Goal: Information Seeking & Learning: Learn about a topic

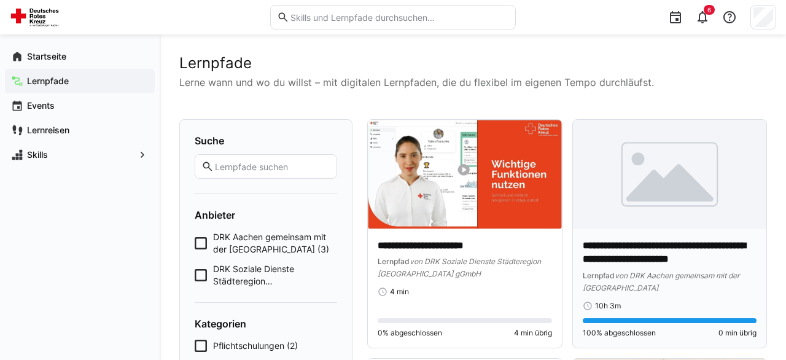
click at [657, 212] on img at bounding box center [670, 174] width 194 height 109
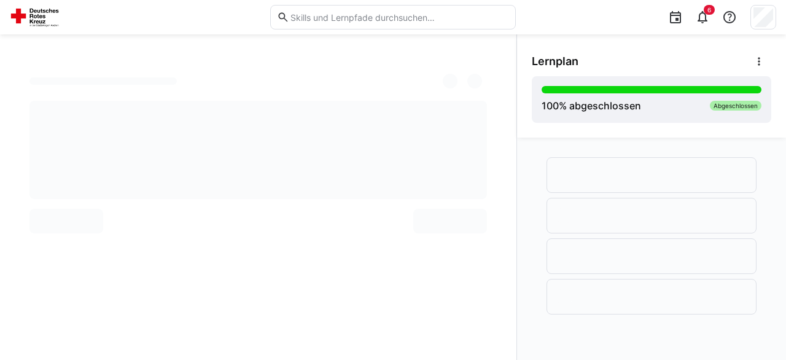
click at [37, 14] on img at bounding box center [37, 17] width 54 height 20
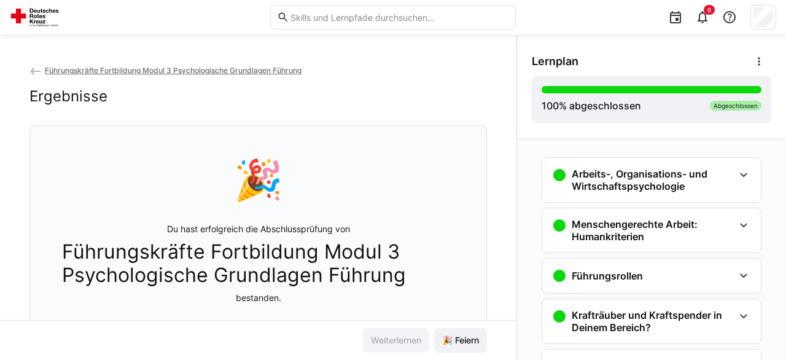
click at [36, 17] on img at bounding box center [37, 17] width 54 height 20
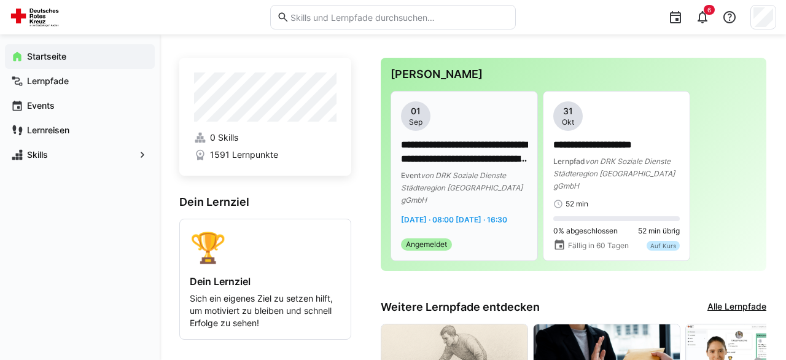
click at [484, 189] on span "von DRK Soziale Dienste Städteregion [GEOGRAPHIC_DATA] gGmbH" at bounding box center [462, 188] width 122 height 34
click at [445, 155] on p "**********" at bounding box center [464, 152] width 127 height 28
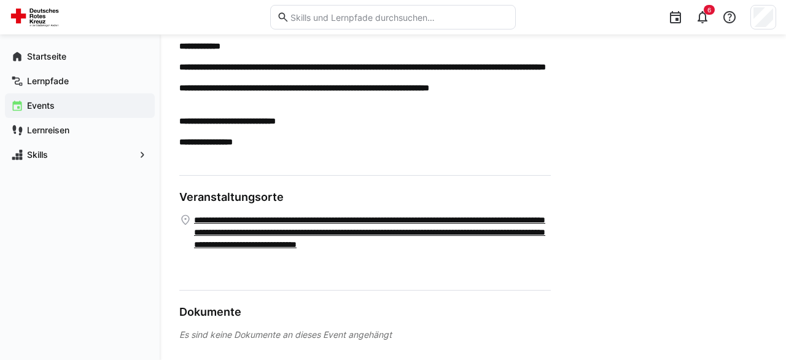
scroll to position [357, 0]
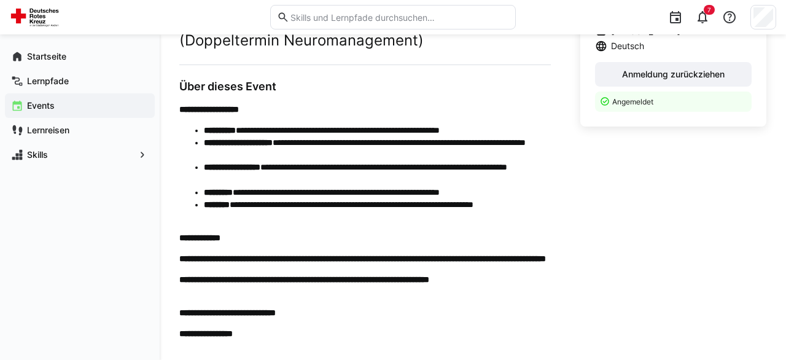
click at [56, 261] on div "Startseite Lernpfade Events Lernreisen Skills" at bounding box center [80, 197] width 160 height 326
click at [0, 0] on app-navigation-label "Skills" at bounding box center [0, 0] width 0 height 0
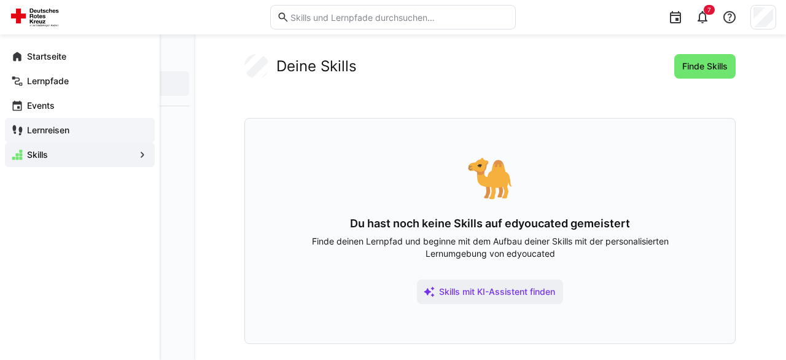
click at [0, 0] on app-navigation-label "Lernreisen" at bounding box center [0, 0] width 0 height 0
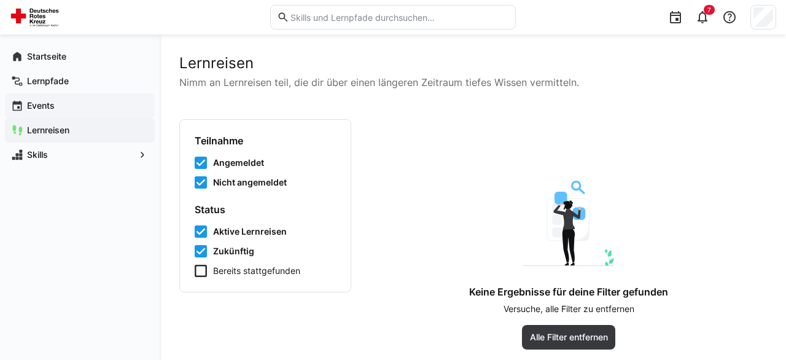
click at [0, 0] on app-navigation-label "Events" at bounding box center [0, 0] width 0 height 0
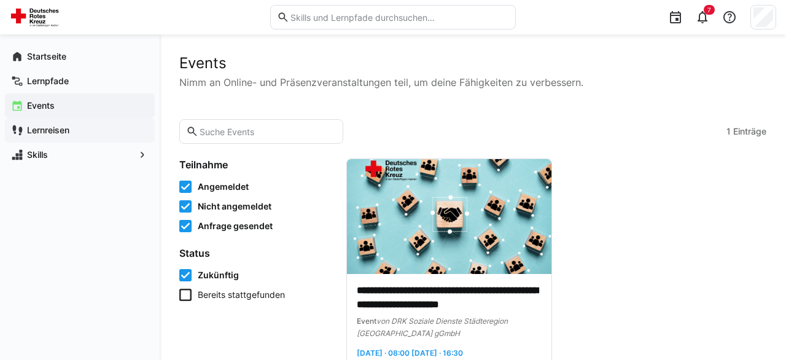
click at [0, 0] on app-navigation-label "Lernreisen" at bounding box center [0, 0] width 0 height 0
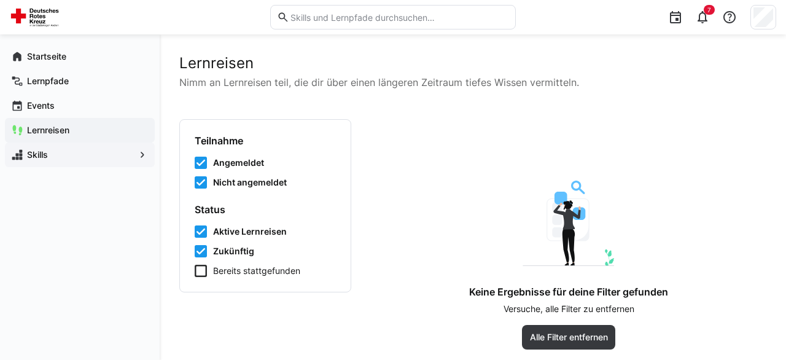
click at [0, 0] on app-navigation-label "Skills" at bounding box center [0, 0] width 0 height 0
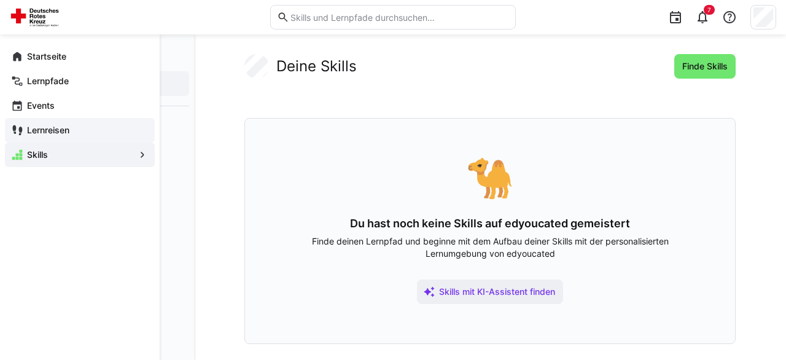
click at [52, 121] on div "Lernreisen" at bounding box center [80, 130] width 150 height 25
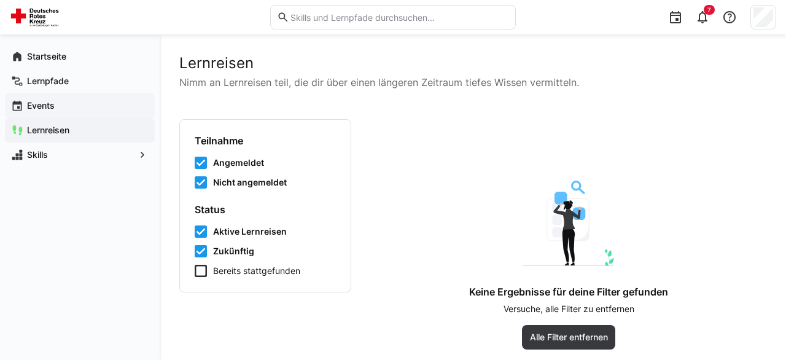
click at [0, 0] on app-navigation-label "Events" at bounding box center [0, 0] width 0 height 0
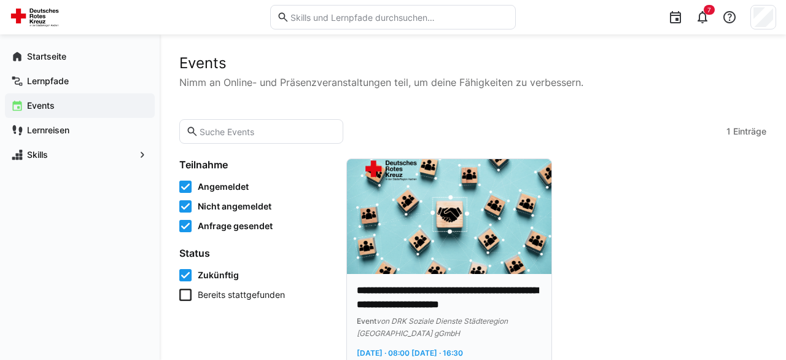
click at [474, 198] on img at bounding box center [449, 216] width 205 height 115
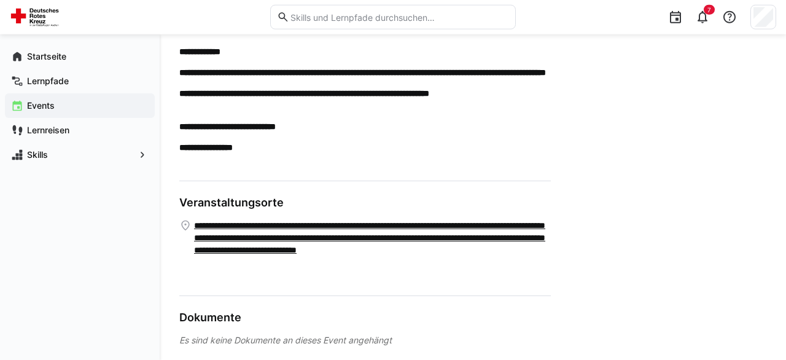
scroll to position [549, 0]
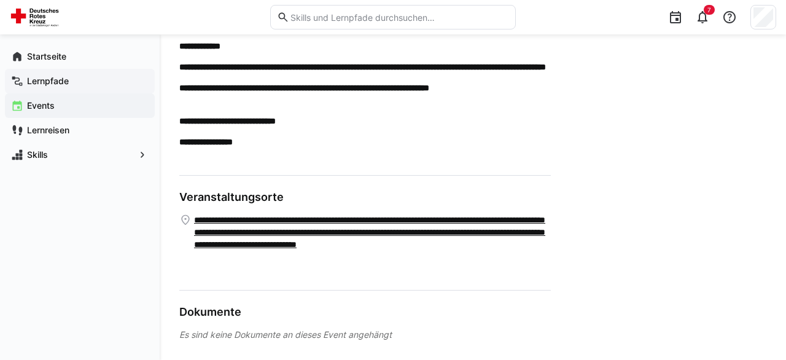
click at [71, 79] on span "Lernpfade" at bounding box center [86, 81] width 123 height 12
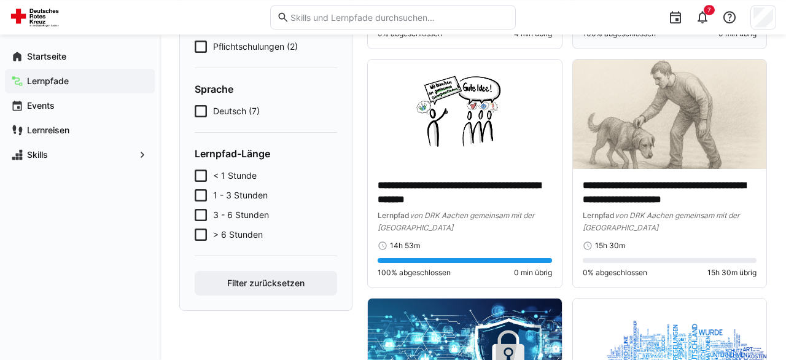
scroll to position [319, 0]
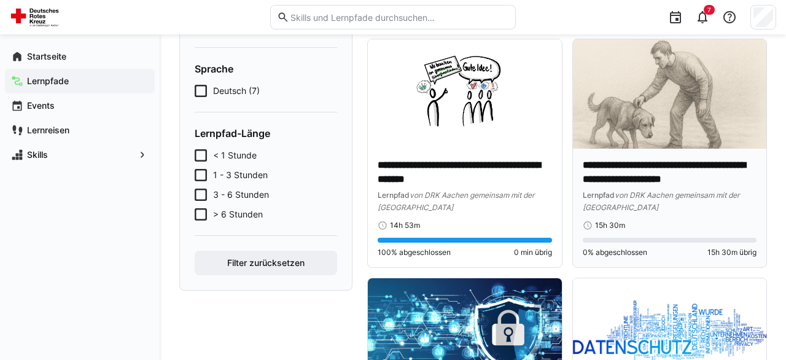
click at [715, 112] on img at bounding box center [670, 93] width 194 height 109
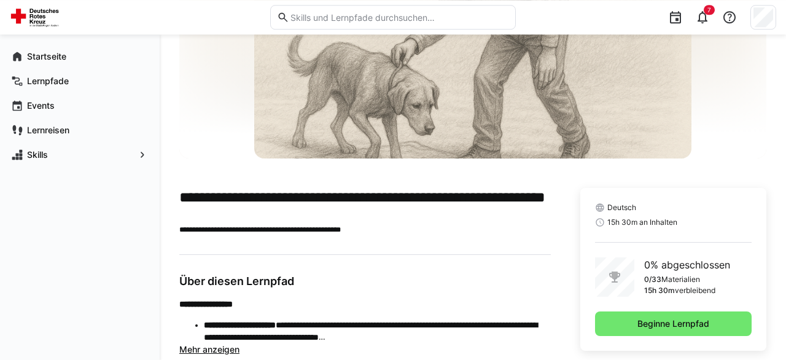
scroll to position [157, 0]
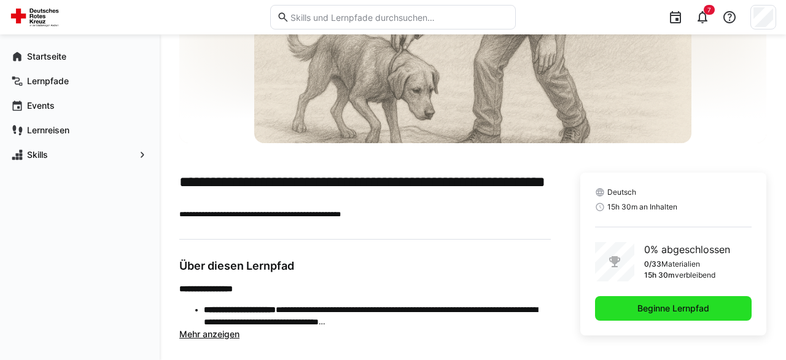
click at [715, 309] on span "Beginne Lernpfad" at bounding box center [673, 308] width 157 height 25
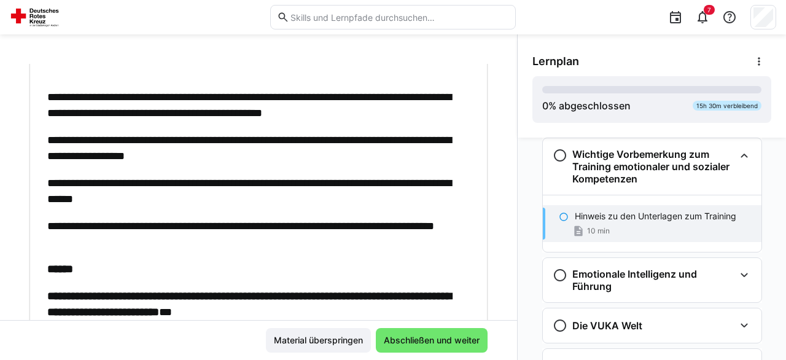
scroll to position [246, 0]
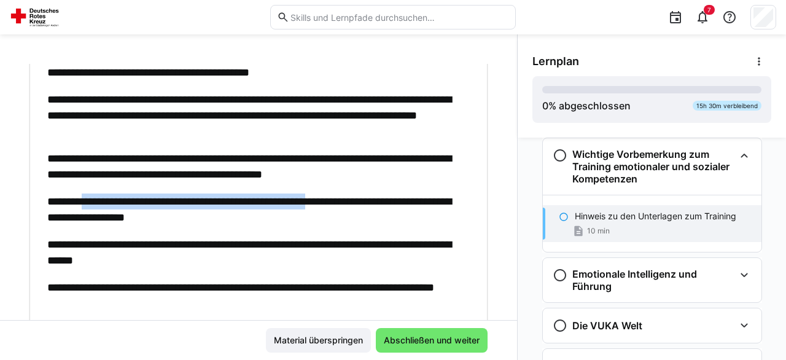
drag, startPoint x: 93, startPoint y: 202, endPoint x: 374, endPoint y: 206, distance: 281.4
click at [374, 206] on p "**********" at bounding box center [258, 209] width 423 height 32
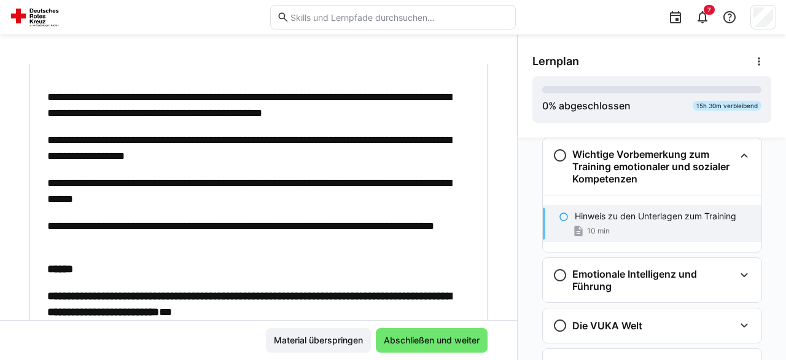
drag, startPoint x: 138, startPoint y: 186, endPoint x: 122, endPoint y: 186, distance: 15.4
click at [135, 186] on p "**********" at bounding box center [258, 191] width 423 height 32
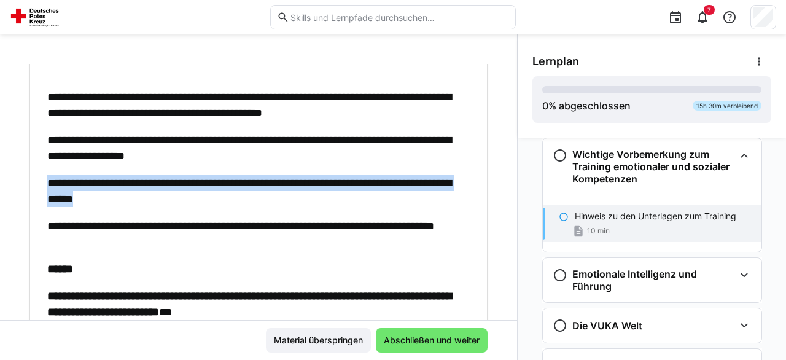
drag, startPoint x: 51, startPoint y: 187, endPoint x: 247, endPoint y: 202, distance: 196.6
click at [247, 202] on div "**********" at bounding box center [259, 81] width 440 height 478
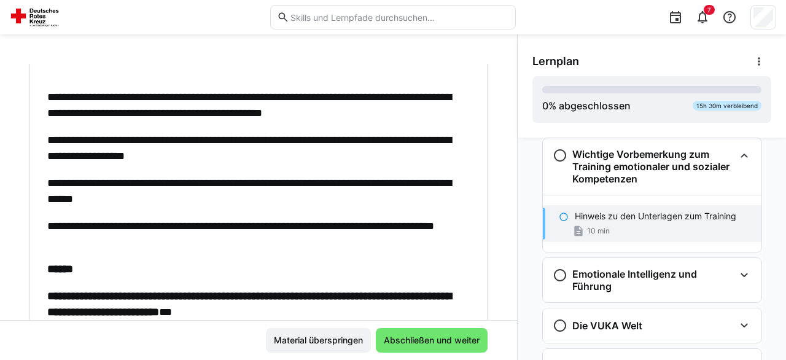
click at [236, 208] on div "**********" at bounding box center [258, 81] width 423 height 478
click at [69, 225] on p "**********" at bounding box center [258, 234] width 423 height 32
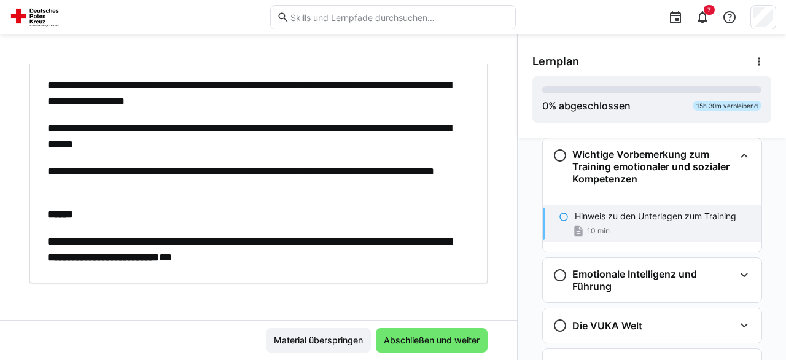
scroll to position [362, 0]
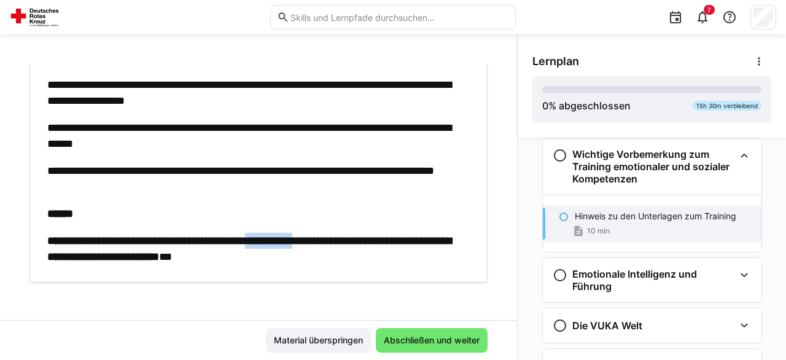
drag, startPoint x: 300, startPoint y: 240, endPoint x: 354, endPoint y: 240, distance: 54.1
click at [354, 240] on strong "**********" at bounding box center [249, 248] width 404 height 27
click at [435, 343] on span "Abschließen und weiter" at bounding box center [432, 340] width 100 height 12
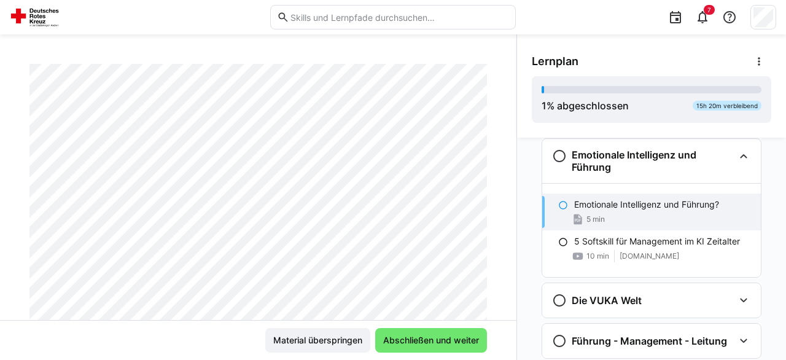
scroll to position [209, 0]
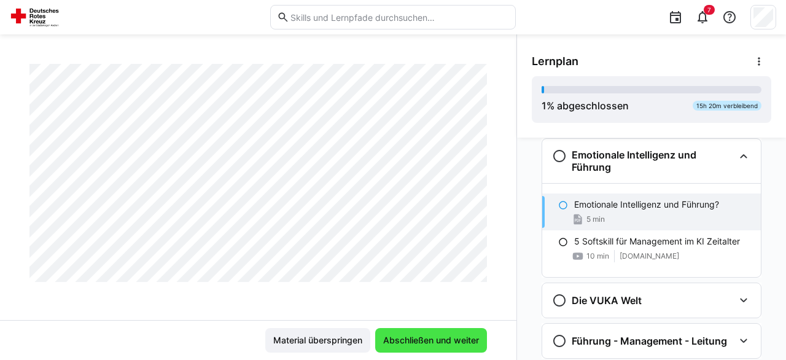
click at [421, 346] on span "Abschließen und weiter" at bounding box center [431, 340] width 100 height 12
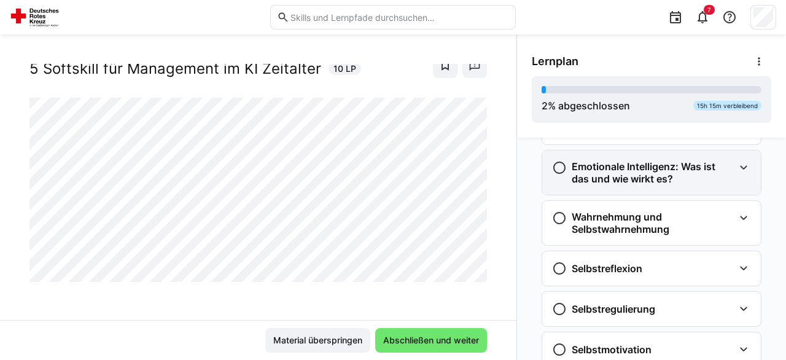
scroll to position [385, 0]
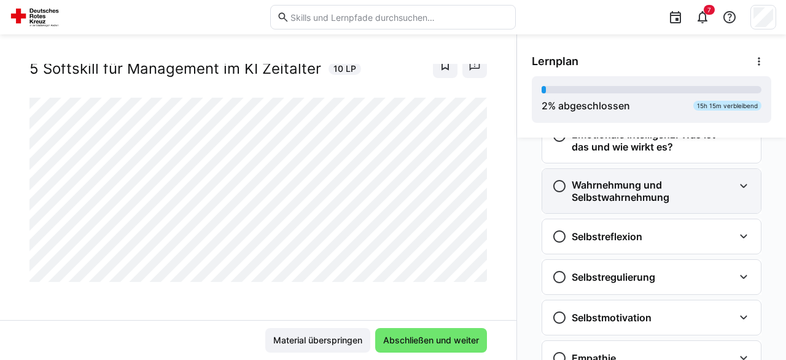
click at [752, 188] on div "Wahrnehmung und Selbstwahrnehmung" at bounding box center [651, 191] width 219 height 44
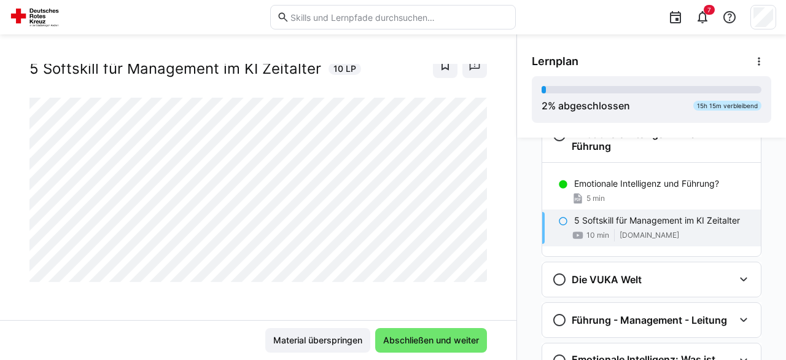
scroll to position [184, 0]
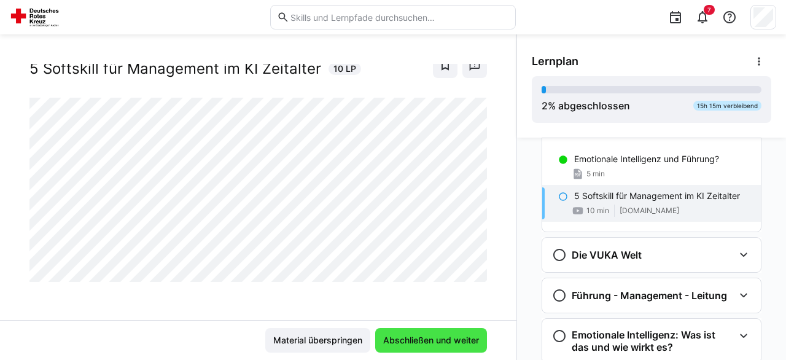
click at [455, 339] on span "Abschließen und weiter" at bounding box center [431, 340] width 100 height 12
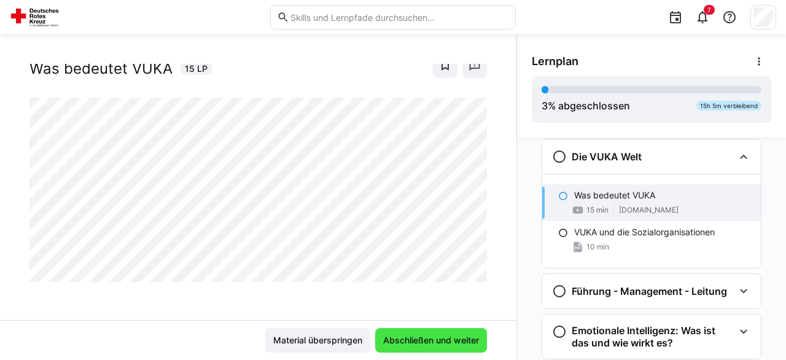
scroll to position [283, 0]
click at [451, 346] on span "Abschließen und weiter" at bounding box center [431, 340] width 100 height 12
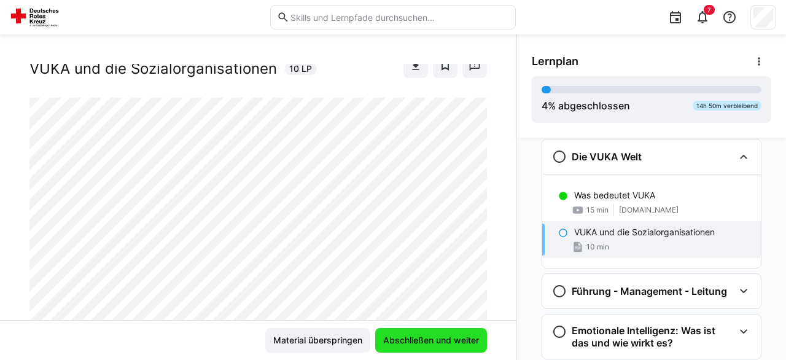
click at [451, 346] on span "Abschließen und weiter" at bounding box center [431, 340] width 100 height 12
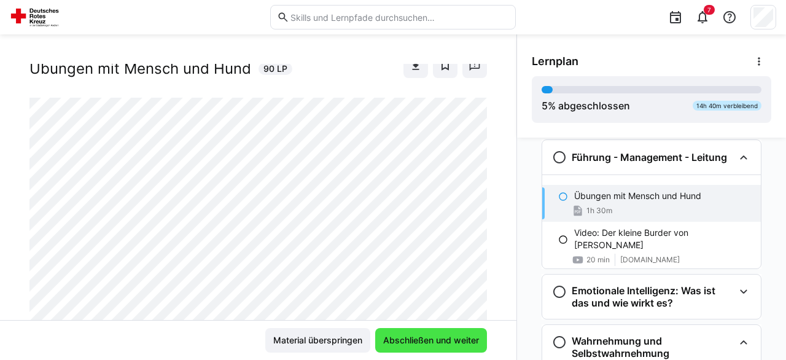
scroll to position [417, 0]
drag, startPoint x: 451, startPoint y: 346, endPoint x: 537, endPoint y: 203, distance: 166.4
click at [492, 200] on app-classroom-main-layout "Führungskräftefortbildung Modul 2 Seminar Neuromanagement (2 Tage) Übungen mit …" at bounding box center [258, 212] width 517 height 296
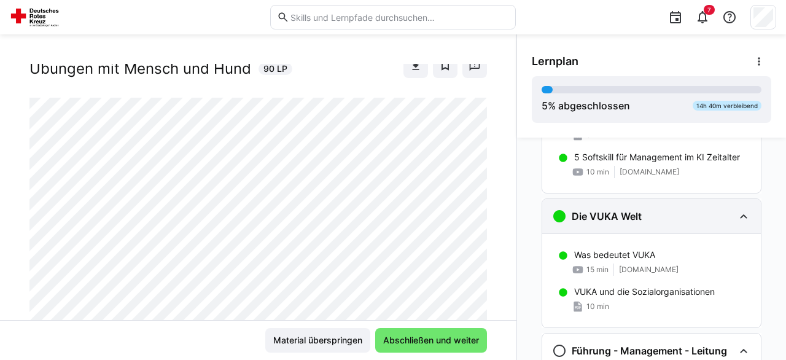
scroll to position [246, 0]
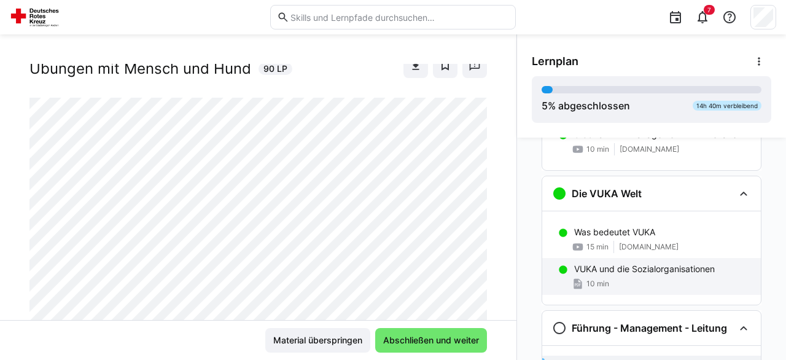
click at [636, 261] on div "VUKA und die Sozialorganisationen 10 min" at bounding box center [651, 276] width 219 height 37
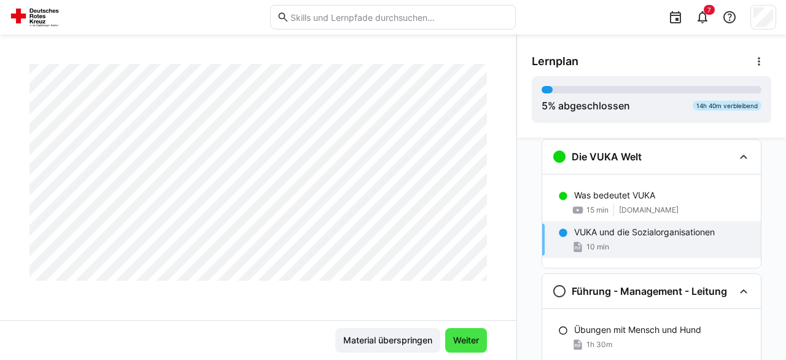
scroll to position [2491, 0]
click at [470, 345] on span "Weiter" at bounding box center [465, 340] width 29 height 12
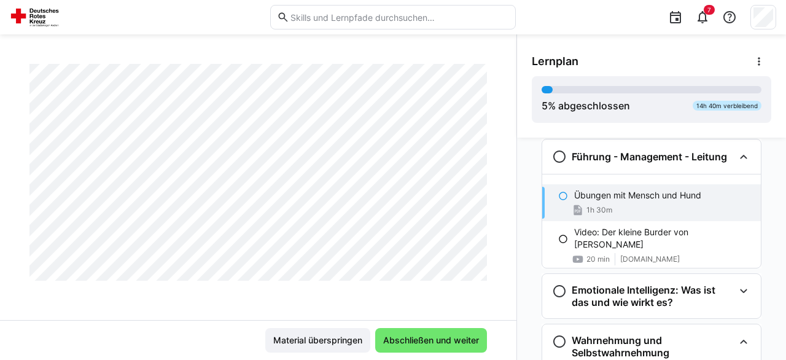
scroll to position [824, 0]
click at [103, 63] on div "Führungskräftefortbildung Modul 2 Seminar Neuromanagement (2 Tage) Übungen mit …" at bounding box center [258, 197] width 517 height 326
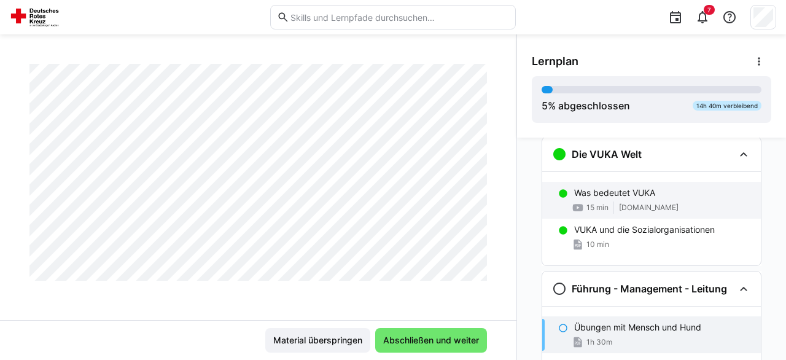
scroll to position [356, 0]
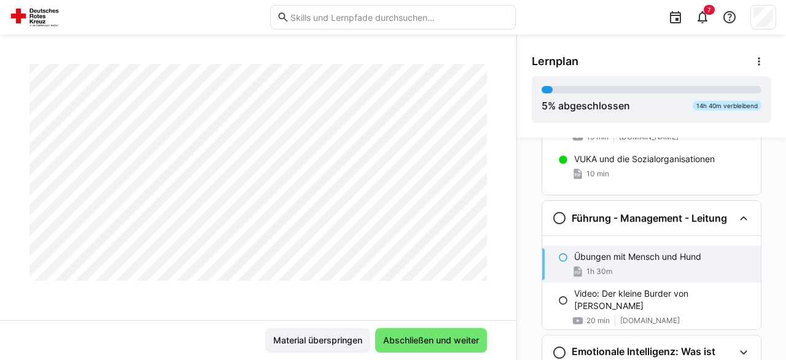
click at [671, 257] on p "Übungen mit Mensch und Hund" at bounding box center [637, 257] width 127 height 12
click at [582, 252] on p "Übungen mit Mensch und Hund" at bounding box center [637, 257] width 127 height 12
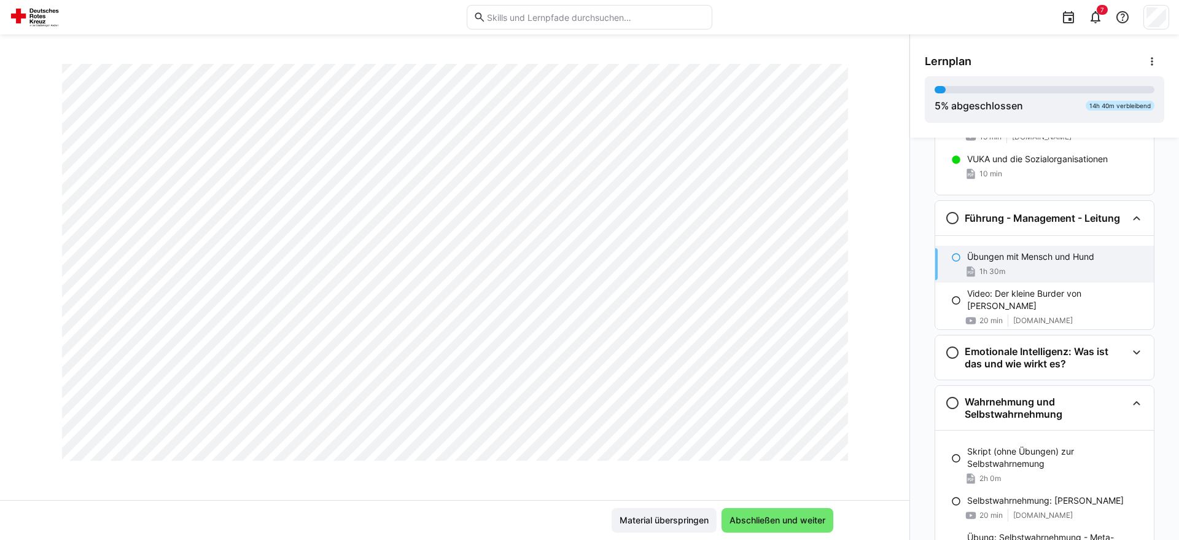
scroll to position [2375, 0]
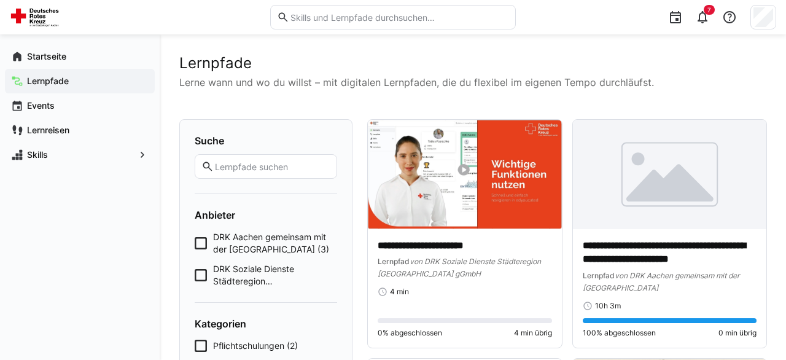
scroll to position [319, 0]
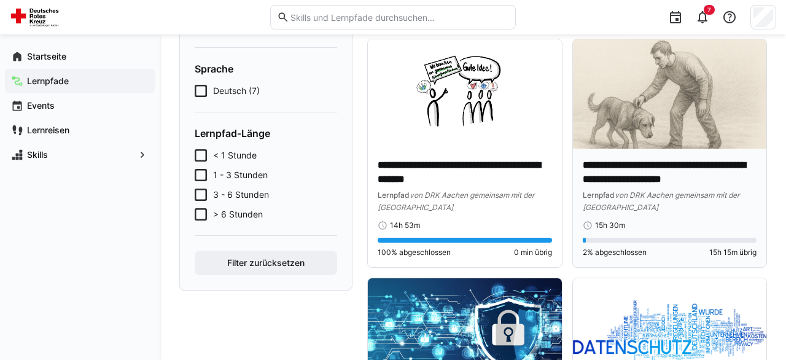
click at [609, 79] on img at bounding box center [670, 93] width 194 height 109
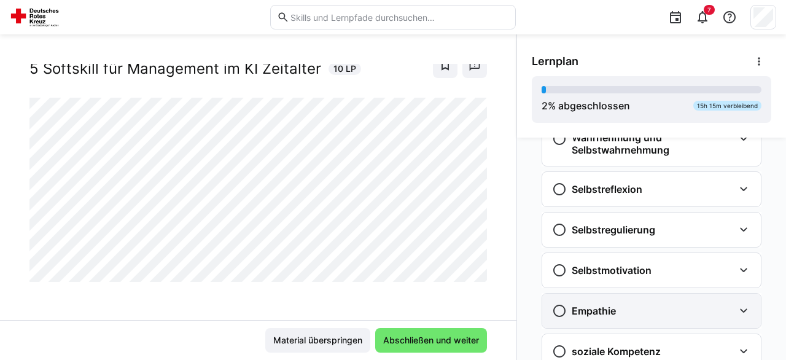
scroll to position [458, 0]
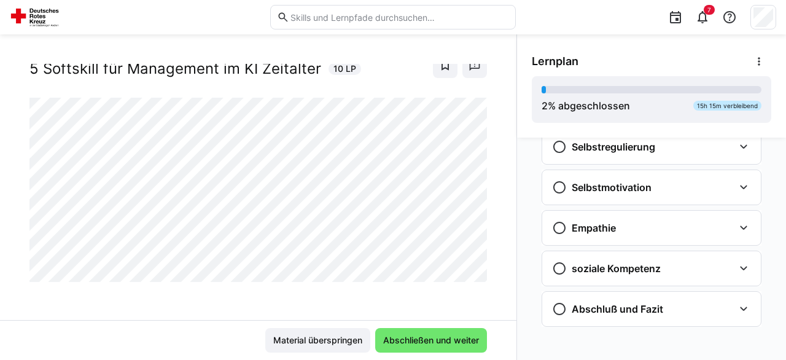
click at [44, 22] on img at bounding box center [37, 17] width 54 height 20
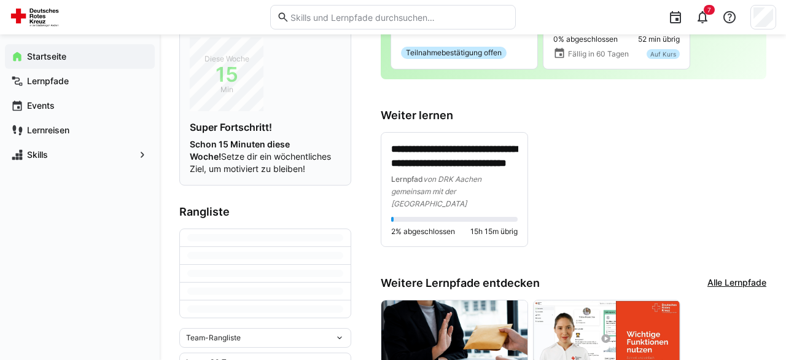
scroll to position [333, 0]
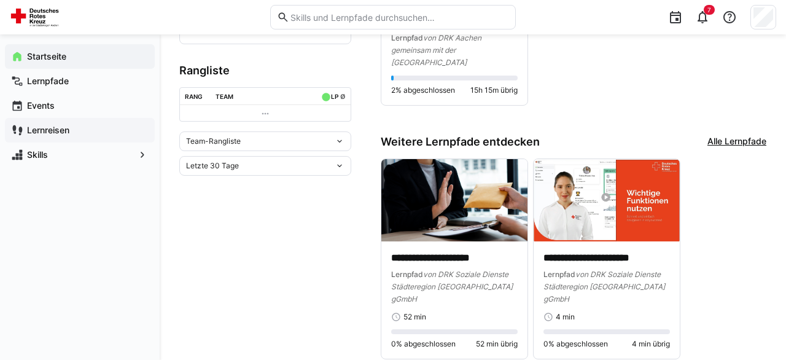
click at [0, 0] on app-navigation-label "Lernreisen" at bounding box center [0, 0] width 0 height 0
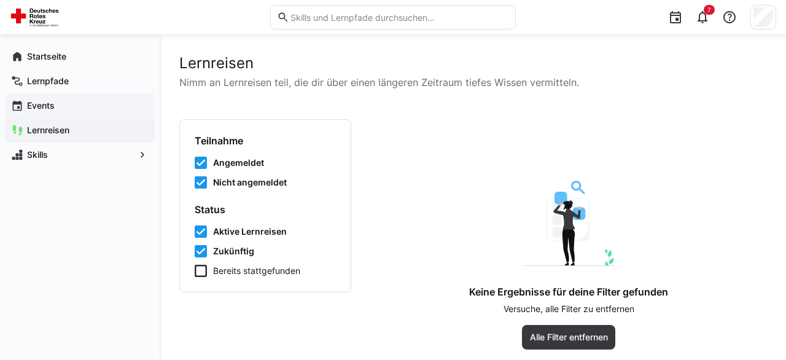
click at [58, 112] on div "Events" at bounding box center [80, 105] width 150 height 25
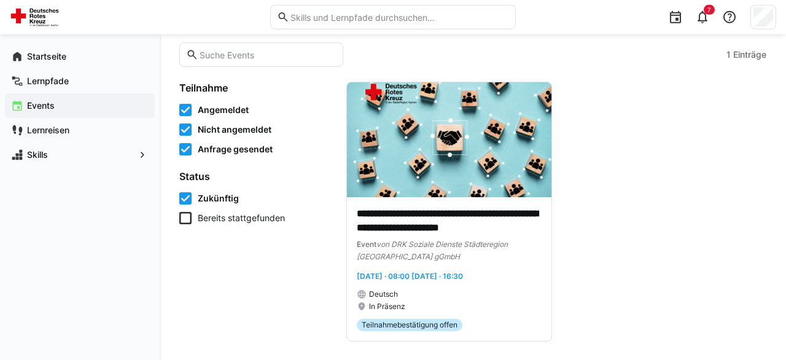
scroll to position [77, 0]
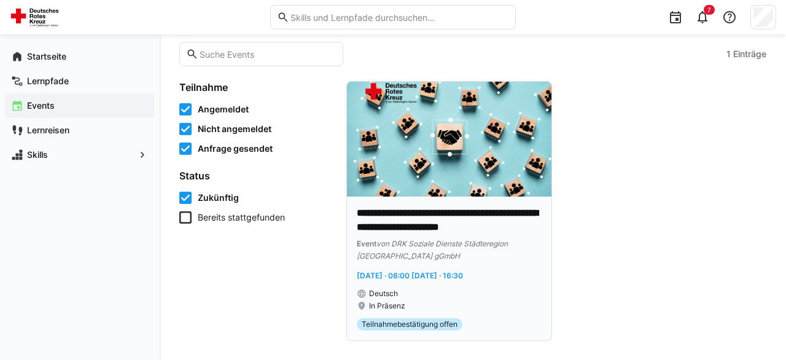
click at [433, 215] on p "**********" at bounding box center [449, 220] width 185 height 28
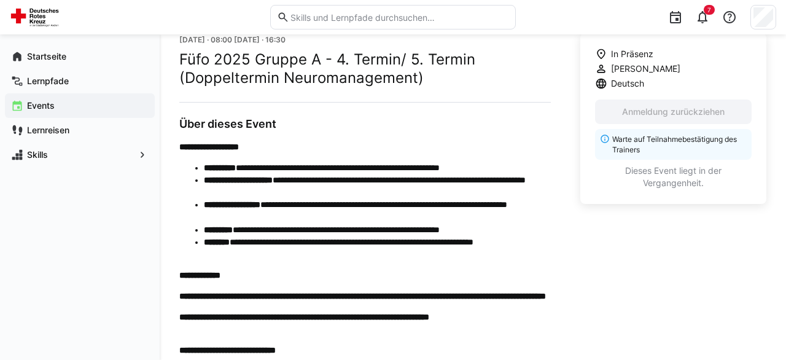
scroll to position [549, 0]
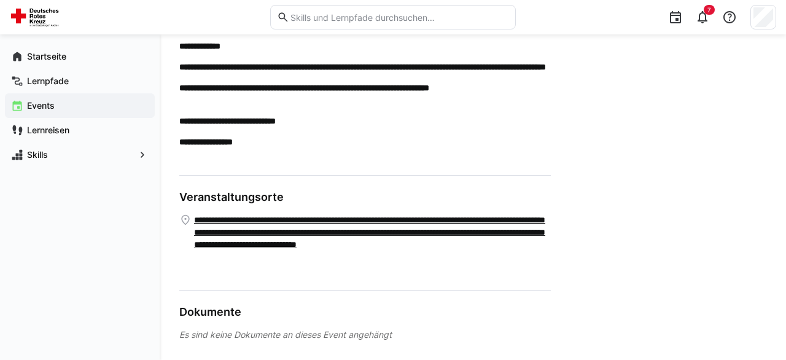
click at [339, 332] on div "Es sind keine Dokumente an dieses Event angehängt" at bounding box center [365, 335] width 372 height 12
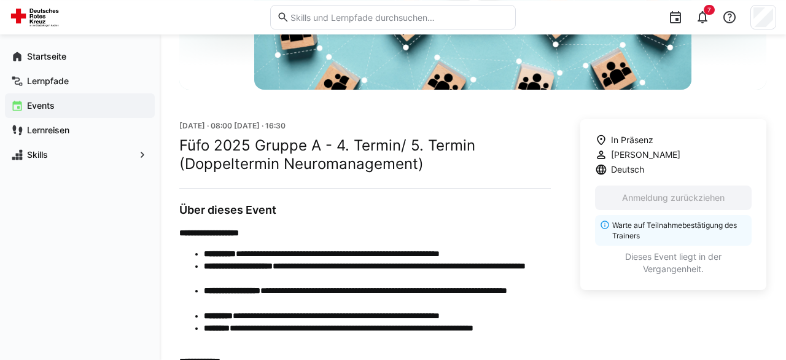
scroll to position [165, 0]
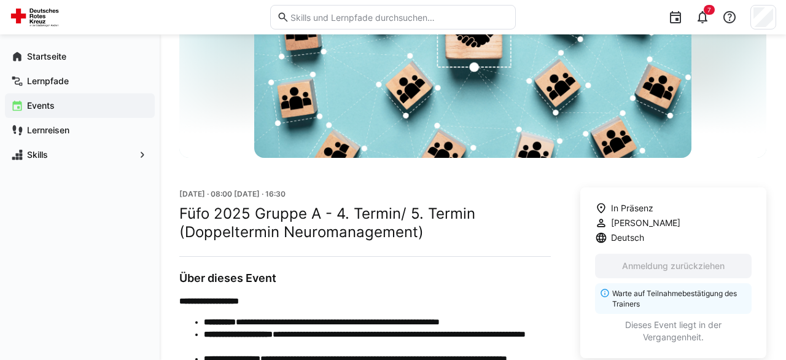
click at [692, 292] on p "Warte auf Teilnahmebestätigung des Trainers" at bounding box center [678, 298] width 132 height 21
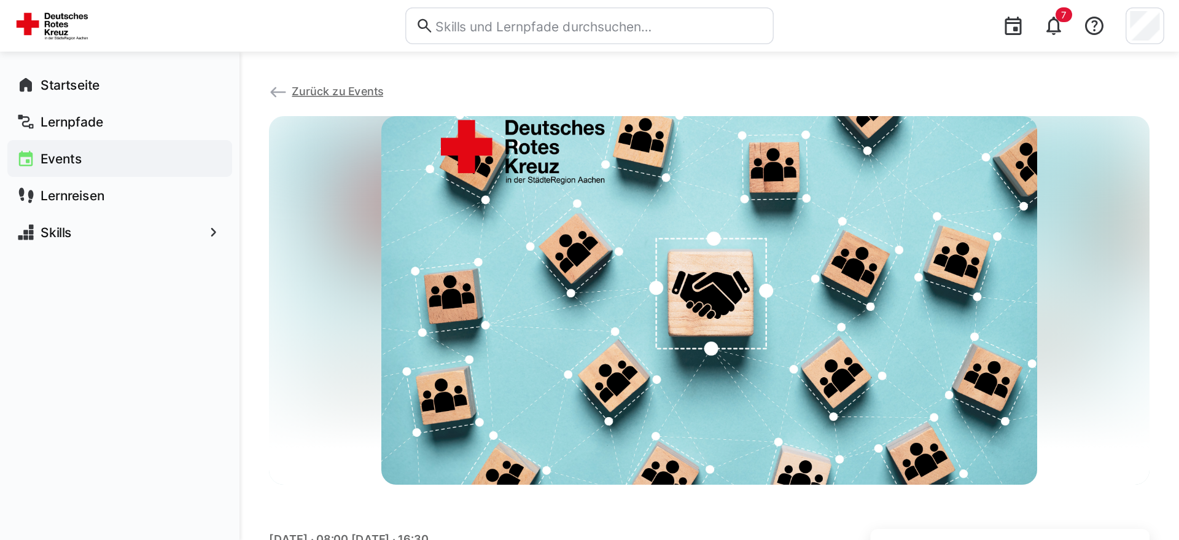
scroll to position [165, 0]
